Goal: Information Seeking & Learning: Find specific page/section

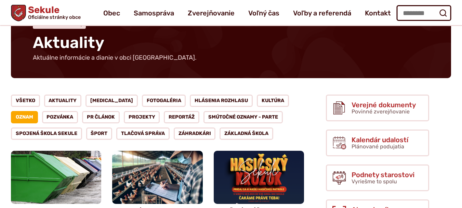
scroll to position [34, 0]
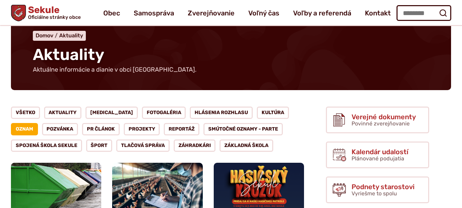
click at [38, 123] on link "Oznam" at bounding box center [24, 129] width 27 height 12
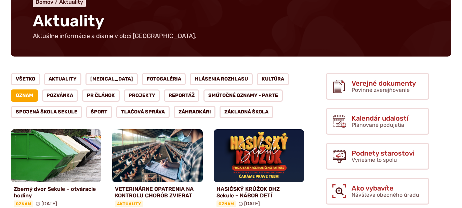
scroll to position [68, 0]
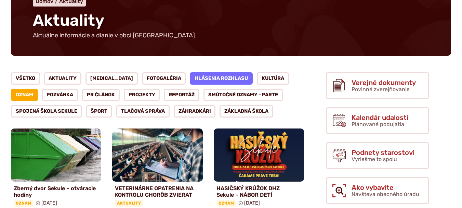
click at [210, 77] on link "Hlásenia rozhlasu" at bounding box center [221, 78] width 63 height 12
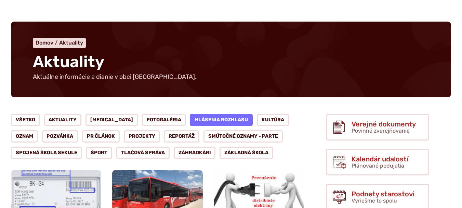
scroll to position [68, 0]
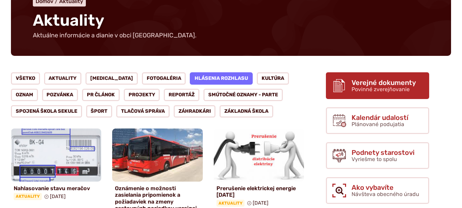
click at [370, 91] on span "Povinné zverejňovanie" at bounding box center [380, 89] width 58 height 6
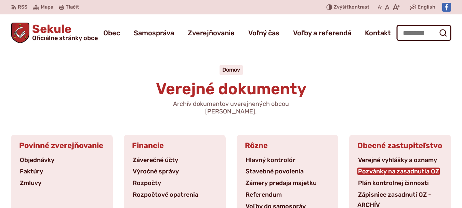
click at [404, 167] on link "Pozvánky na zasadnutia OZ" at bounding box center [398, 171] width 82 height 8
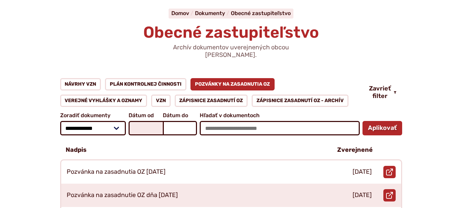
scroll to position [68, 0]
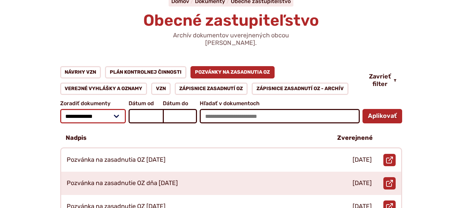
click at [116, 109] on select "**********" at bounding box center [93, 116] width 66 height 14
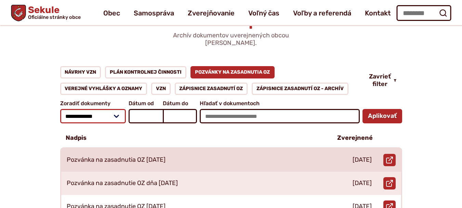
scroll to position [34, 0]
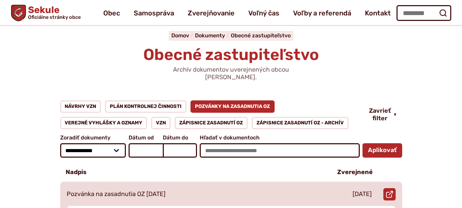
click at [201, 185] on div "Pozvánka na zasadnutia OZ [DATE]" at bounding box center [193, 193] width 265 height 23
drag, startPoint x: 115, startPoint y: 187, endPoint x: 112, endPoint y: 186, distance: 3.6
click at [114, 190] on p "Pozvánka na zasadnutia OZ [DATE]" at bounding box center [116, 194] width 99 height 8
click at [112, 190] on p "Pozvánka na zasadnutia OZ [DATE]" at bounding box center [116, 194] width 99 height 8
click at [392, 190] on icon at bounding box center [389, 193] width 7 height 7
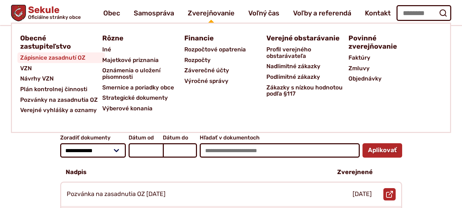
click at [61, 61] on span "Zápisnice zasadnutí OZ" at bounding box center [52, 57] width 65 height 11
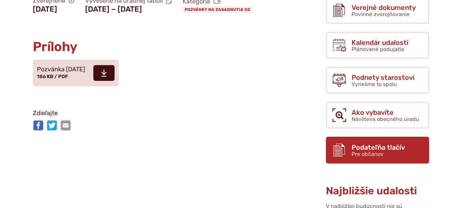
scroll to position [137, 0]
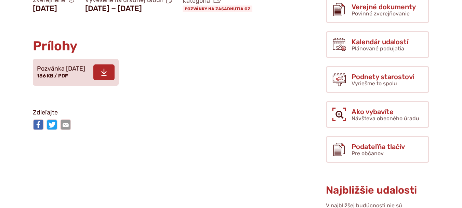
click at [115, 80] on span at bounding box center [103, 72] width 21 height 16
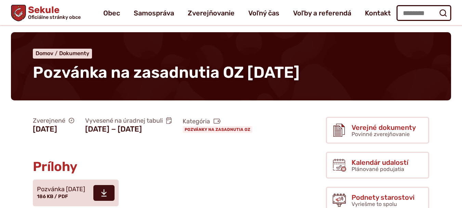
scroll to position [0, 0]
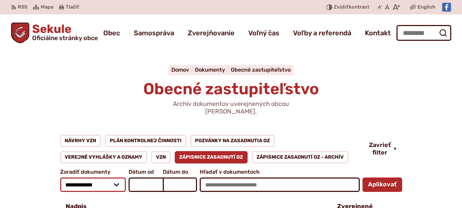
click at [113, 177] on select "**********" at bounding box center [93, 184] width 66 height 14
click at [114, 177] on select "**********" at bounding box center [93, 184] width 66 height 14
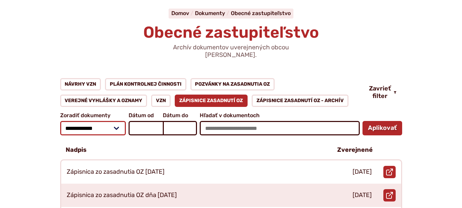
scroll to position [68, 0]
